Goal: Complete application form

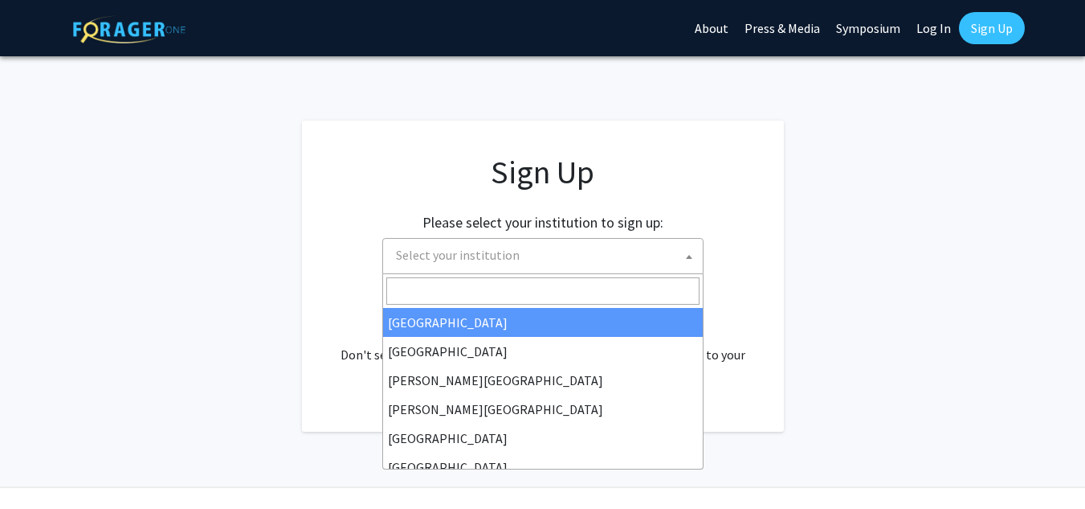
click at [589, 256] on span "Select your institution" at bounding box center [546, 255] width 313 height 33
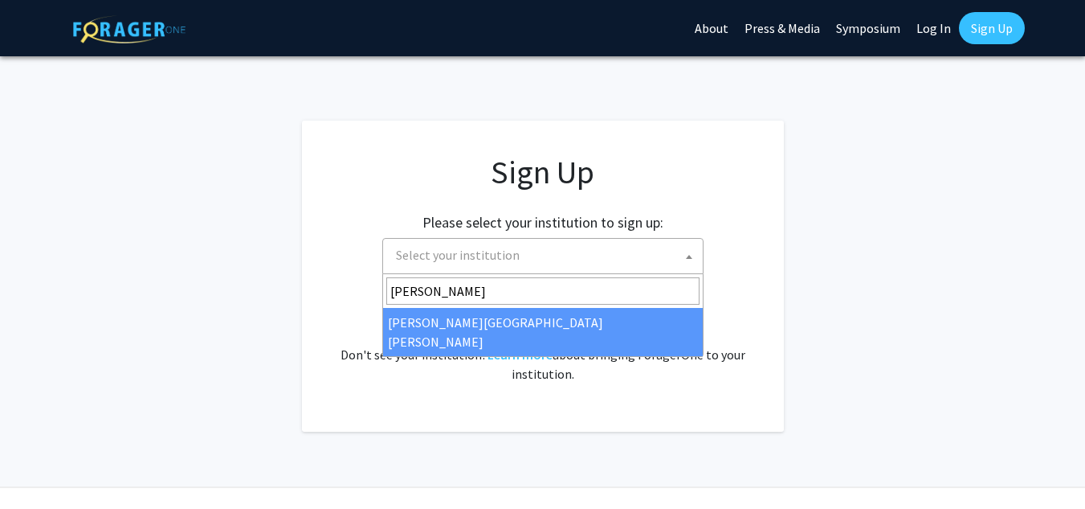
type input "[PERSON_NAME]"
select select "1"
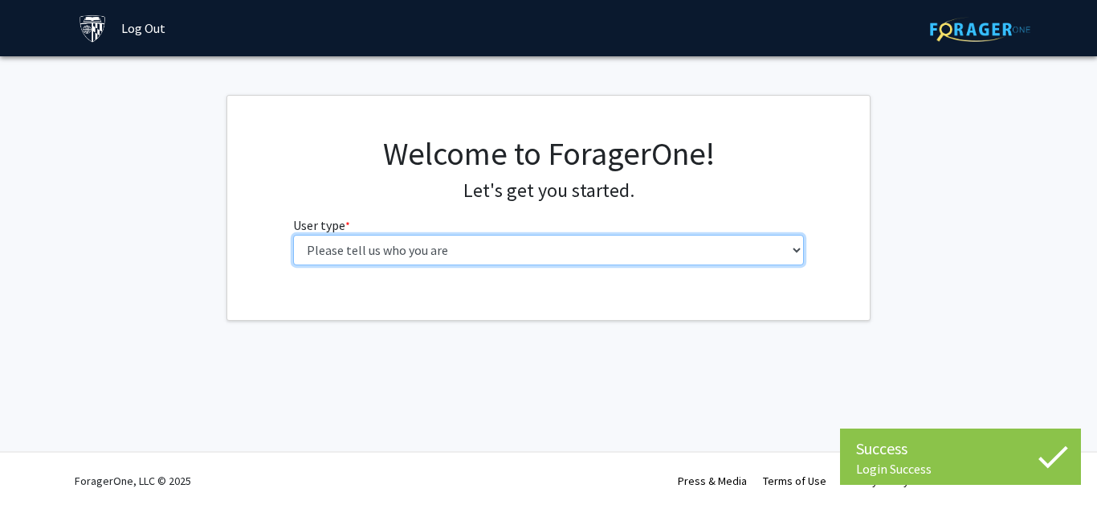
click at [506, 244] on select "Please tell us who you are Undergraduate Student Master's Student Doctoral Cand…" at bounding box center [549, 250] width 512 height 31
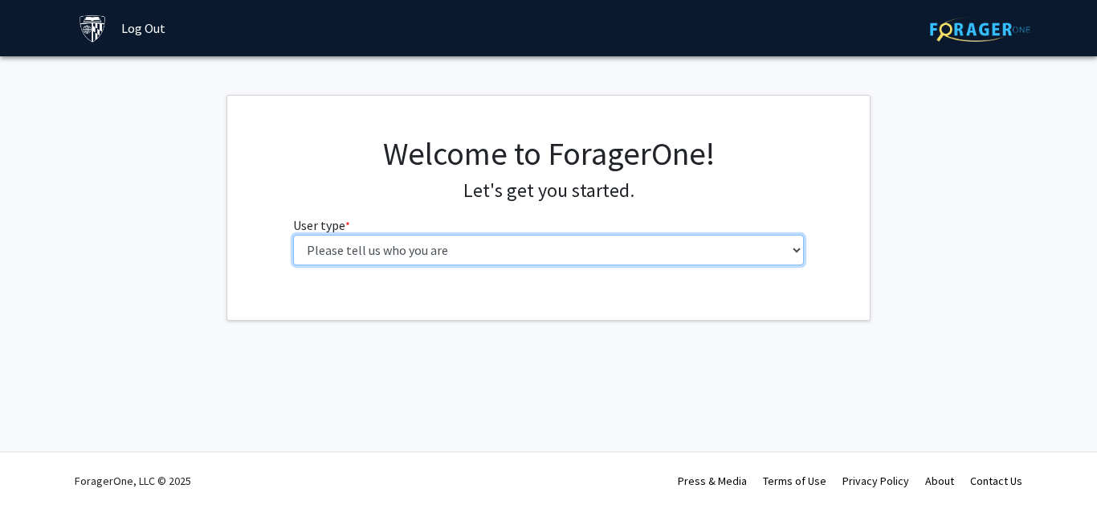
select select "2: masters"
click at [293, 235] on select "Please tell us who you are Undergraduate Student Master's Student Doctoral Cand…" at bounding box center [549, 250] width 512 height 31
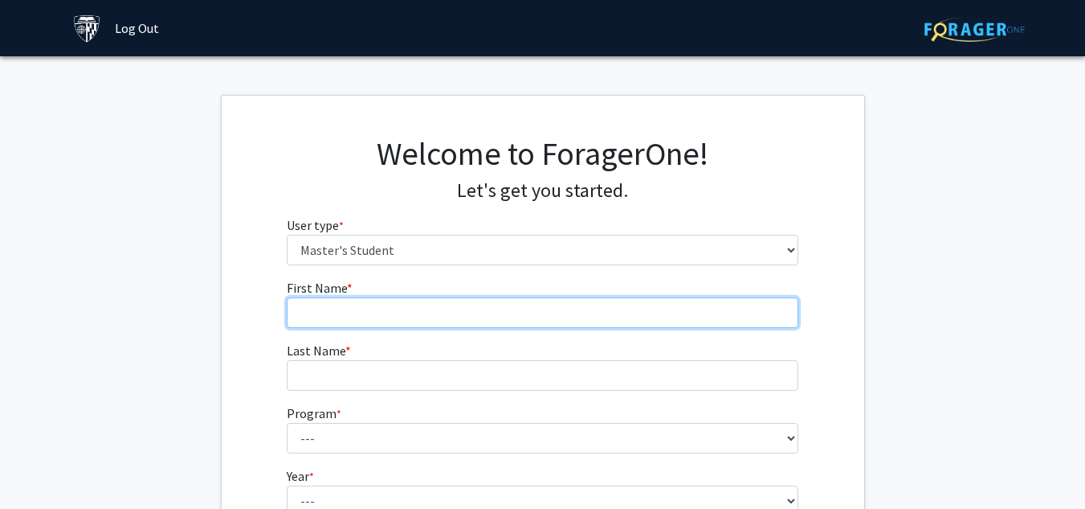
click at [402, 313] on input "First Name * required" at bounding box center [543, 312] width 512 height 31
type input "[PERSON_NAME]"
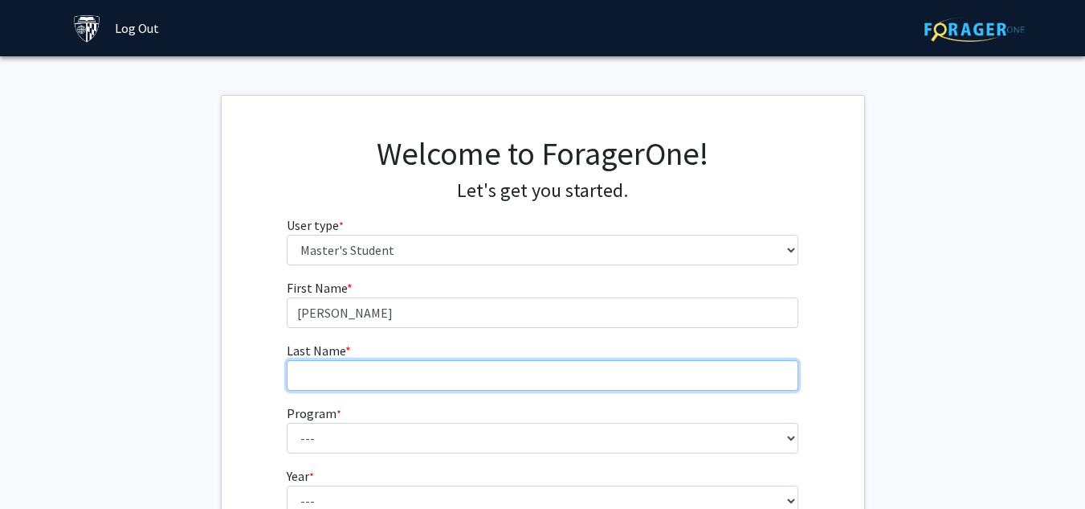
click at [315, 370] on input "Last Name * required" at bounding box center [543, 375] width 512 height 31
type input "O"
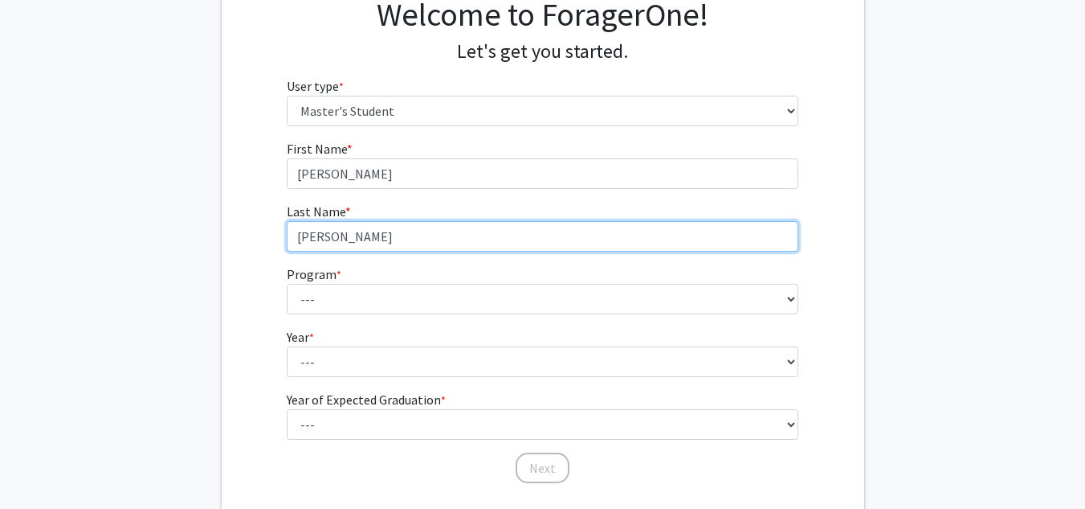
scroll to position [144, 0]
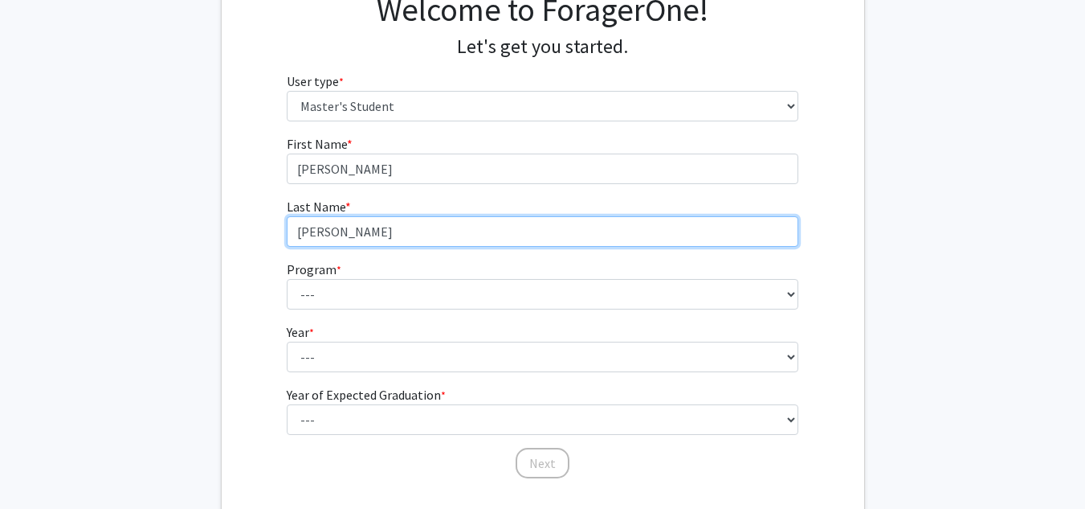
type input "[PERSON_NAME]"
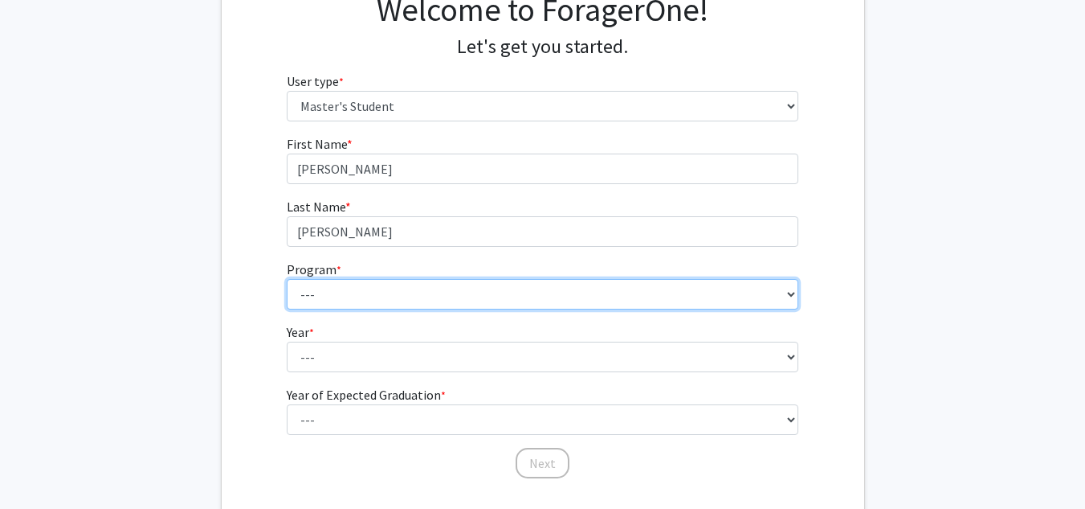
click at [347, 291] on select "--- Anatomy Education Applied and Computational Mathematics Applied Biomedical …" at bounding box center [543, 294] width 512 height 31
select select "119: 119"
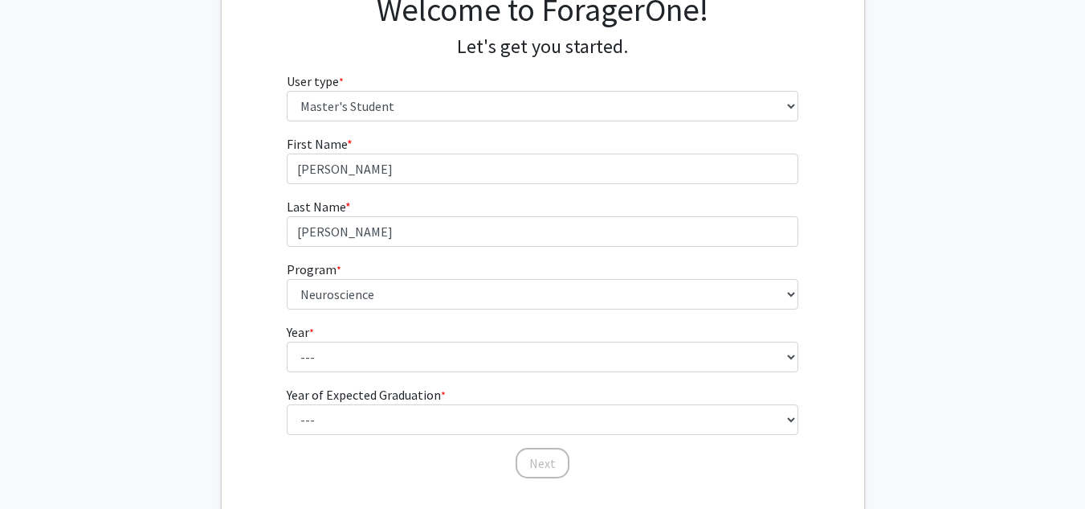
click at [231, 293] on div "First Name * required [PERSON_NAME] Last Name * required [PERSON_NAME] Program …" at bounding box center [543, 306] width 643 height 345
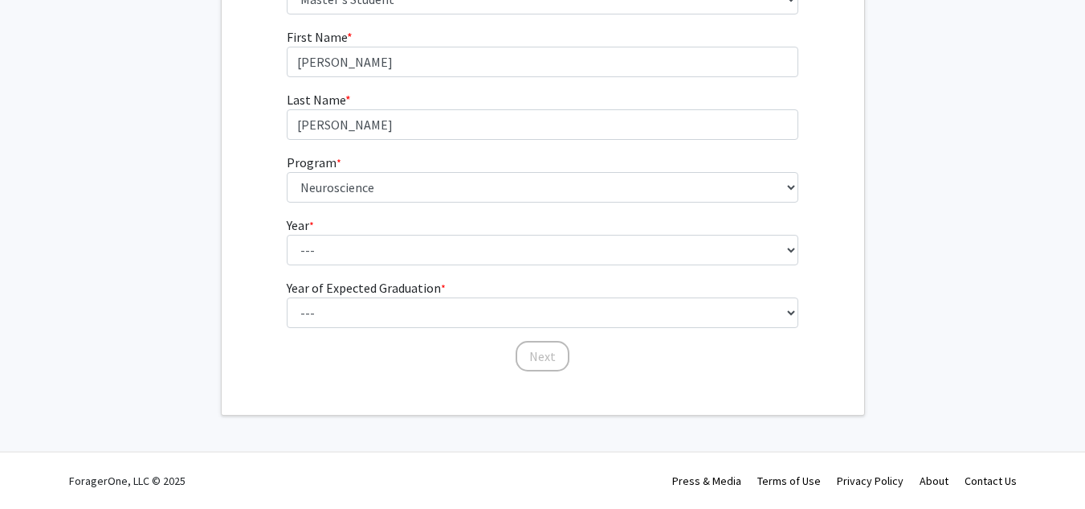
scroll to position [0, 0]
